Goal: Information Seeking & Learning: Understand process/instructions

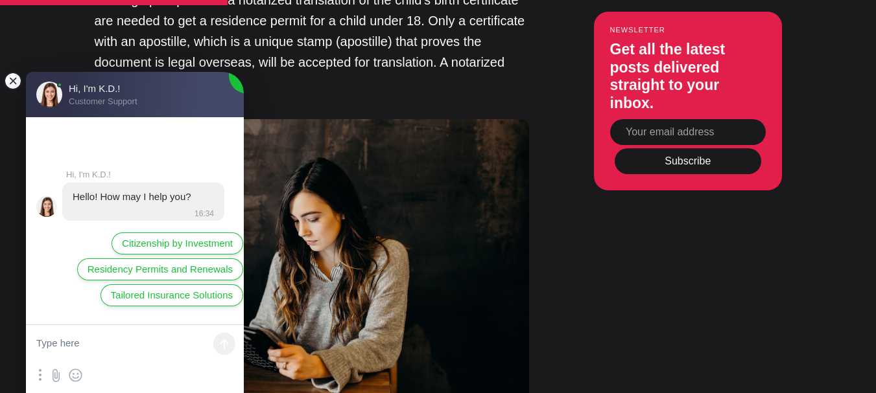
click at [12, 73] on jdiv at bounding box center [13, 81] width 18 height 18
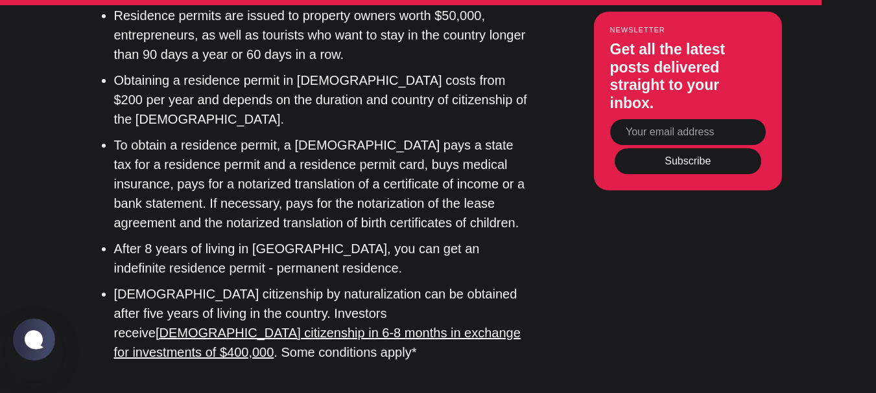
scroll to position [9846, 0]
drag, startPoint x: 384, startPoint y: 95, endPoint x: 379, endPoint y: 182, distance: 87.6
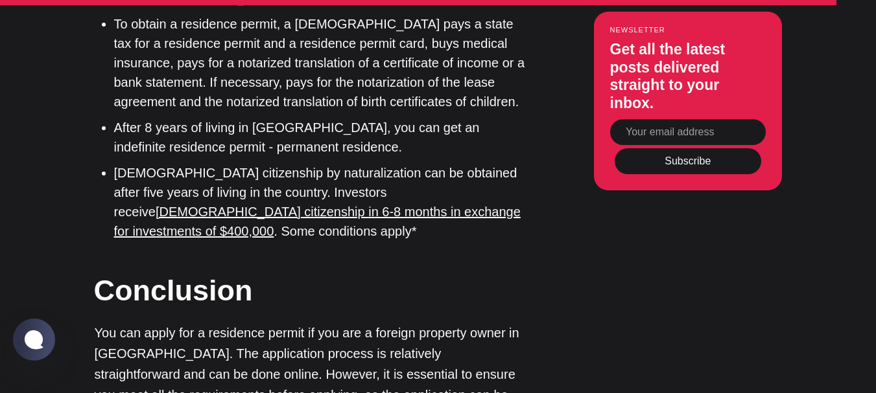
scroll to position [10105, 0]
